Goal: Task Accomplishment & Management: Manage account settings

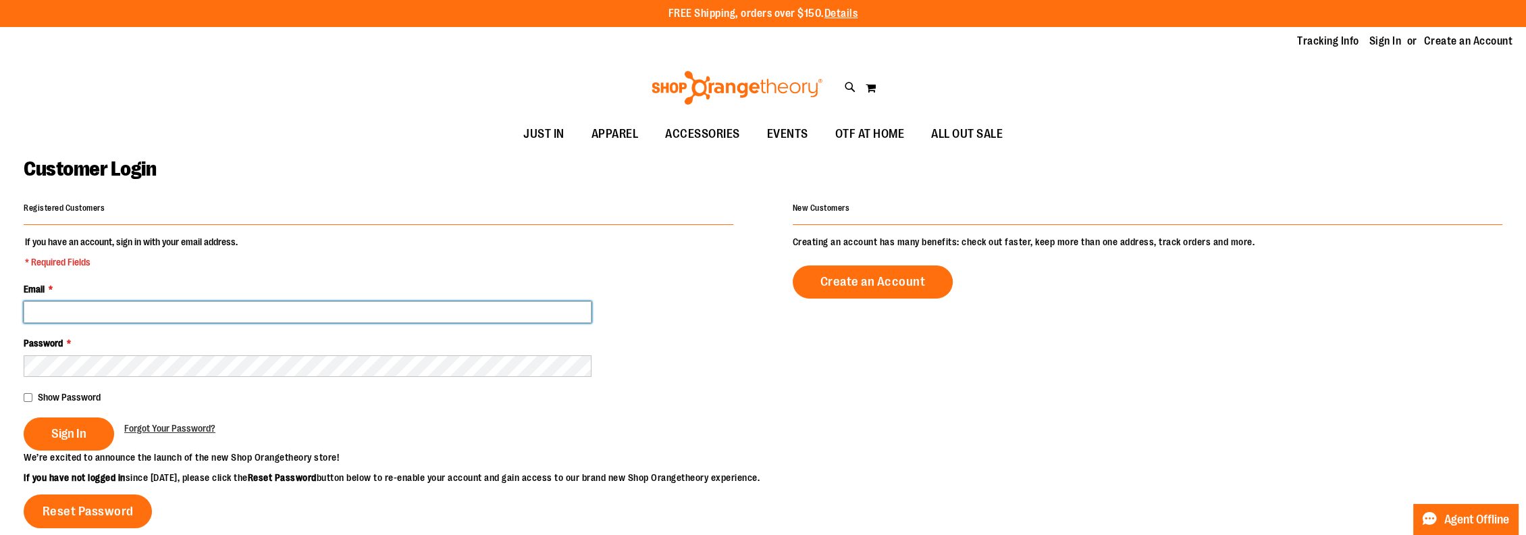
click at [261, 301] on input "Email *" at bounding box center [308, 312] width 568 height 22
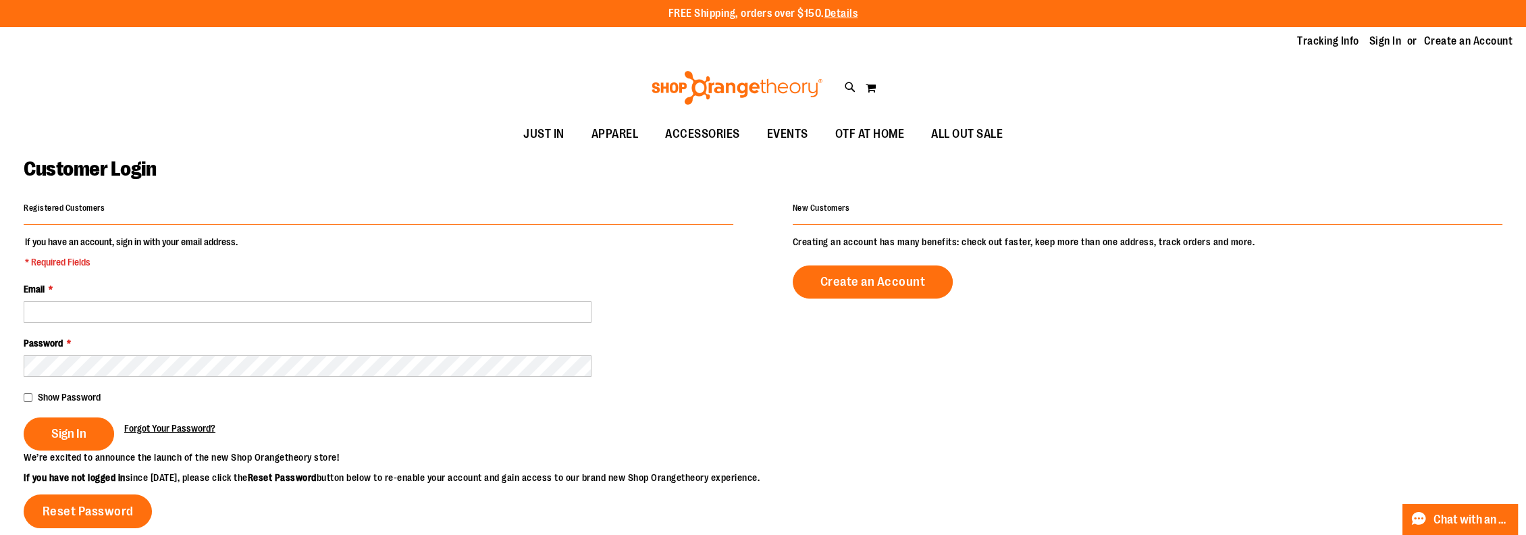
click at [202, 428] on span "Forgot Your Password?" at bounding box center [169, 428] width 91 height 11
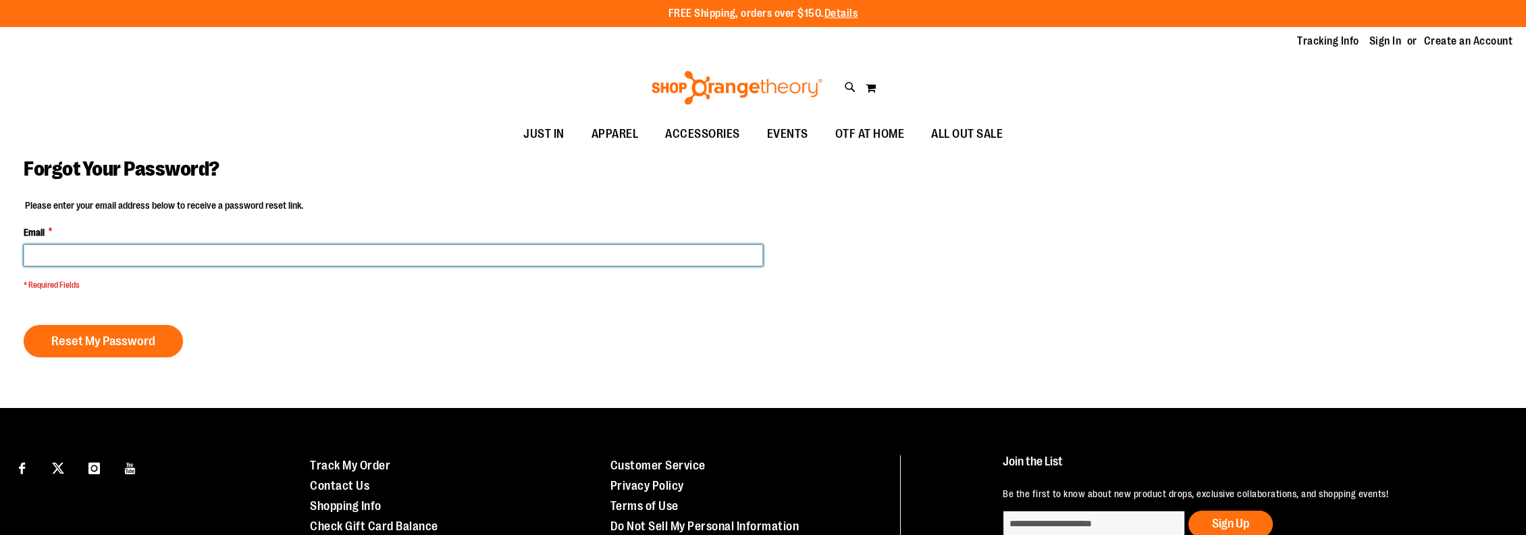
click at [196, 252] on input "Email *" at bounding box center [393, 255] width 739 height 22
type input "**********"
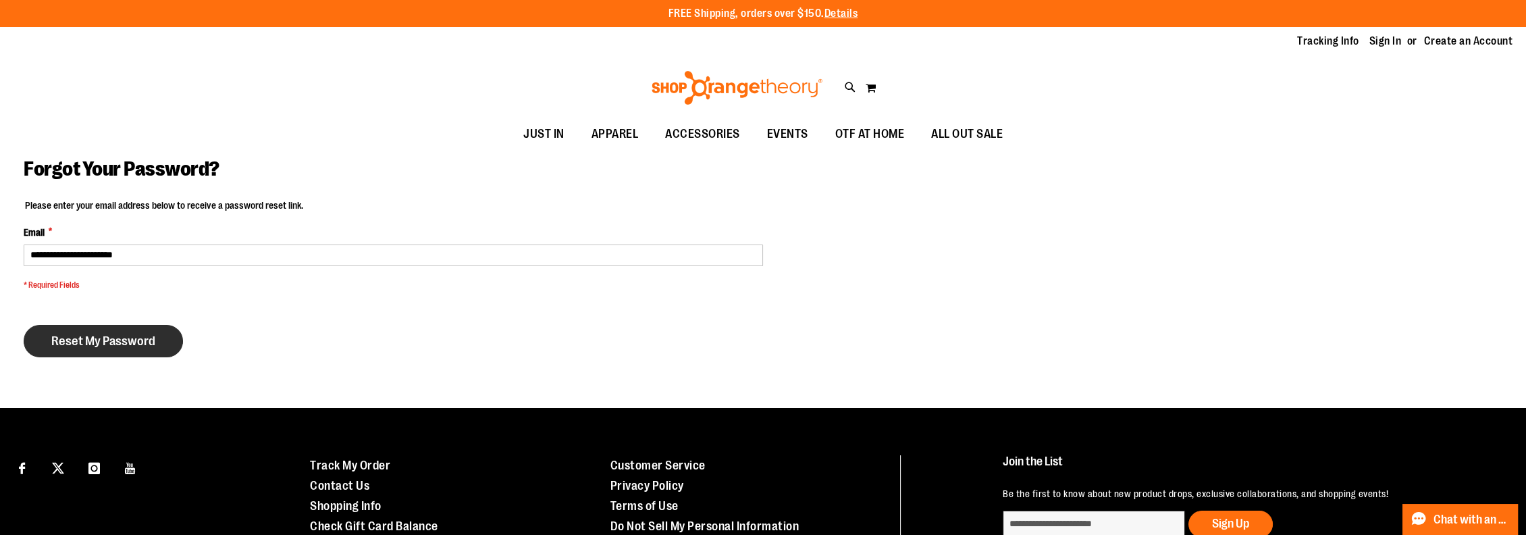
click at [109, 342] on span "Reset My Password" at bounding box center [103, 341] width 104 height 15
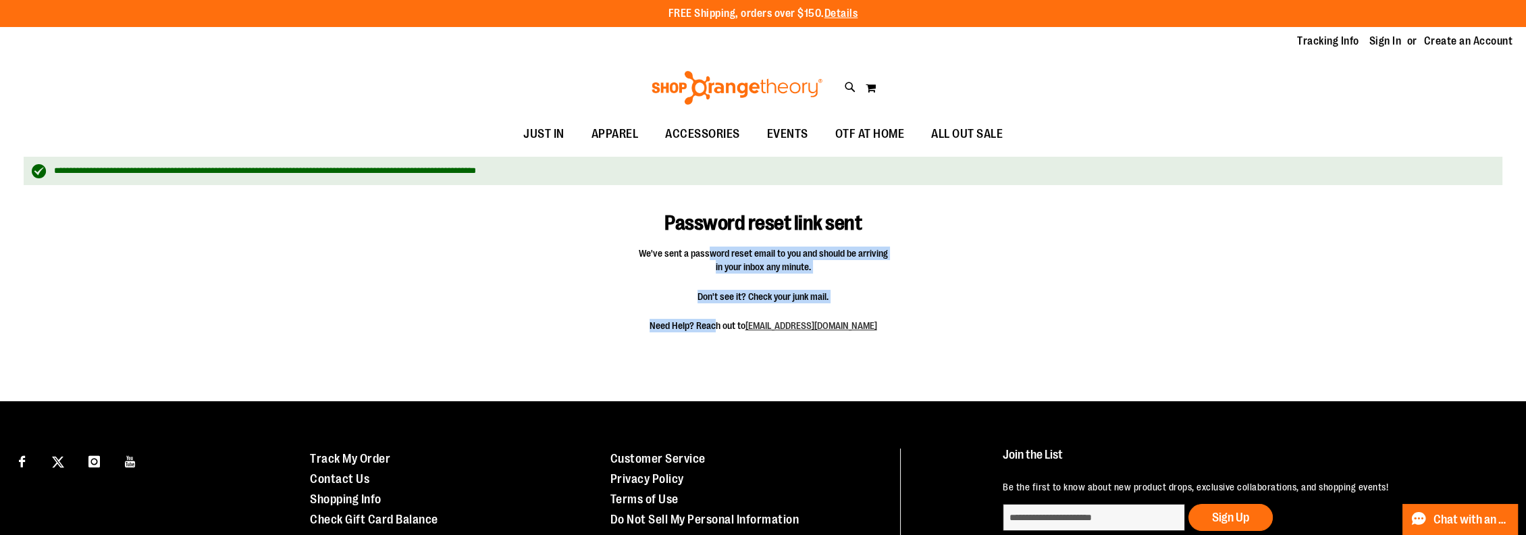
drag, startPoint x: 714, startPoint y: 327, endPoint x: 722, endPoint y: 251, distance: 76.0
click at [722, 251] on fieldset "Password reset link sent We've sent a password reset email to you and should be…" at bounding box center [763, 270] width 315 height 157
click at [722, 251] on span "We've sent a password reset email to you and should be arriving in your inbox a…" at bounding box center [763, 259] width 250 height 27
